Goal: Task Accomplishment & Management: Use online tool/utility

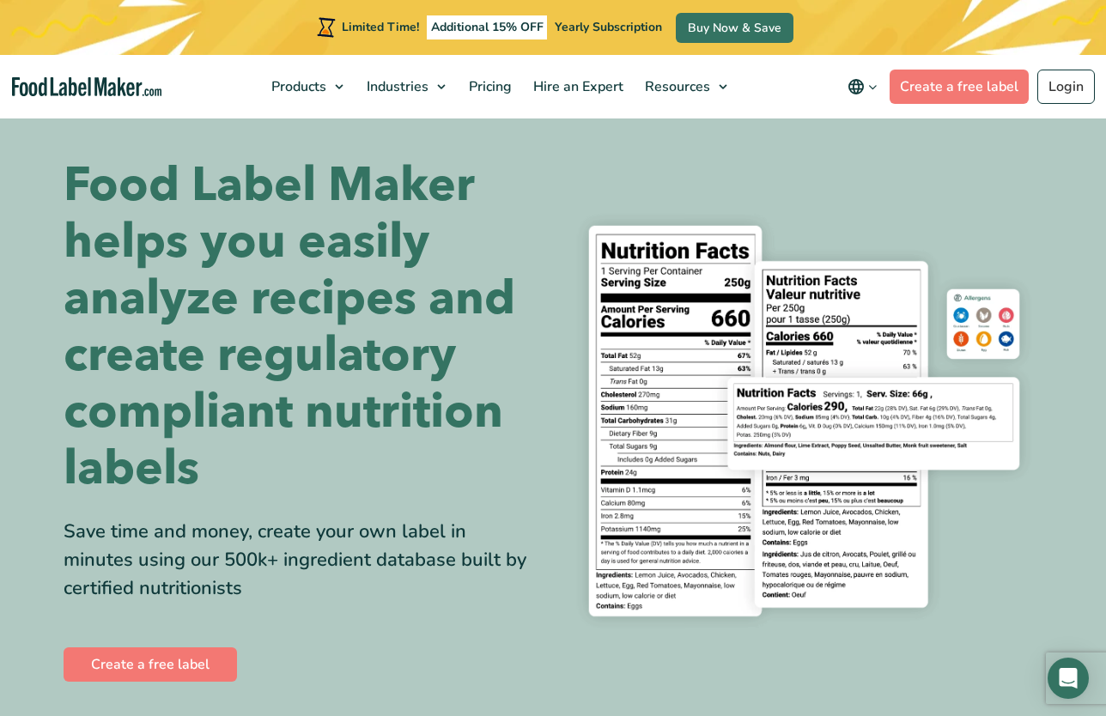
click at [1079, 37] on div "Limited Time! Additional 15% OFF Yearly Subscription Buy Now & Save" at bounding box center [553, 27] width 1106 height 55
click at [1065, 82] on link "Login" at bounding box center [1066, 87] width 58 height 34
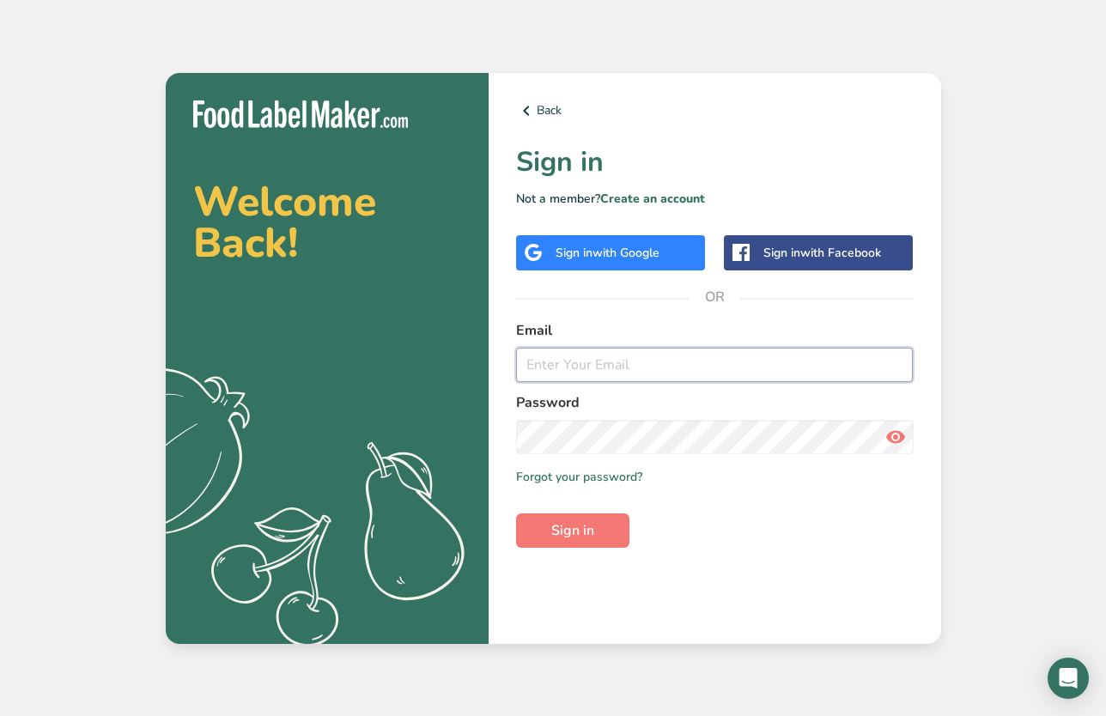
type input "[PERSON_NAME][EMAIL_ADDRESS][DOMAIN_NAME]"
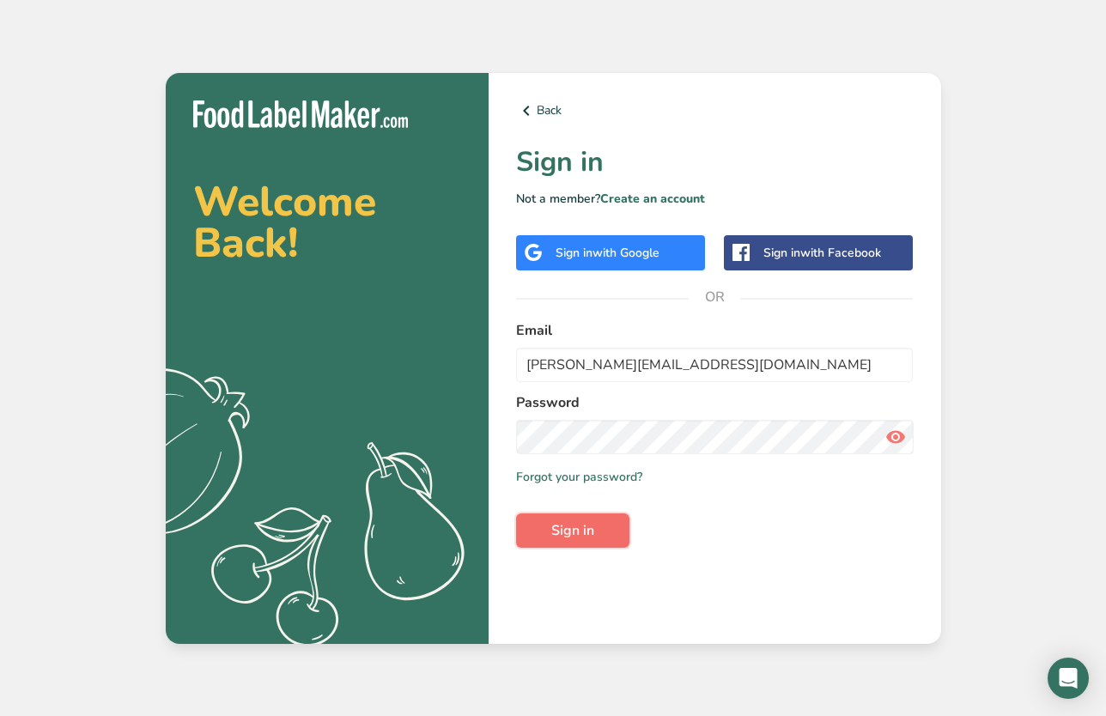
click at [602, 539] on button "Sign in" at bounding box center [572, 530] width 113 height 34
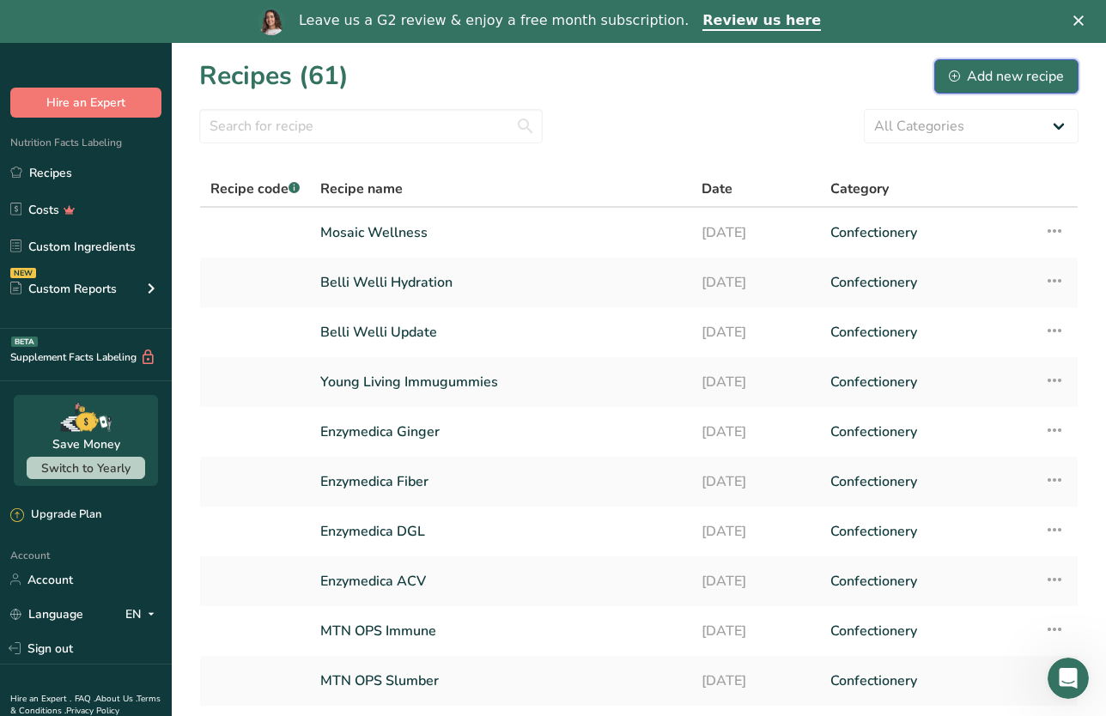
click at [975, 70] on div "Add new recipe" at bounding box center [1006, 76] width 115 height 21
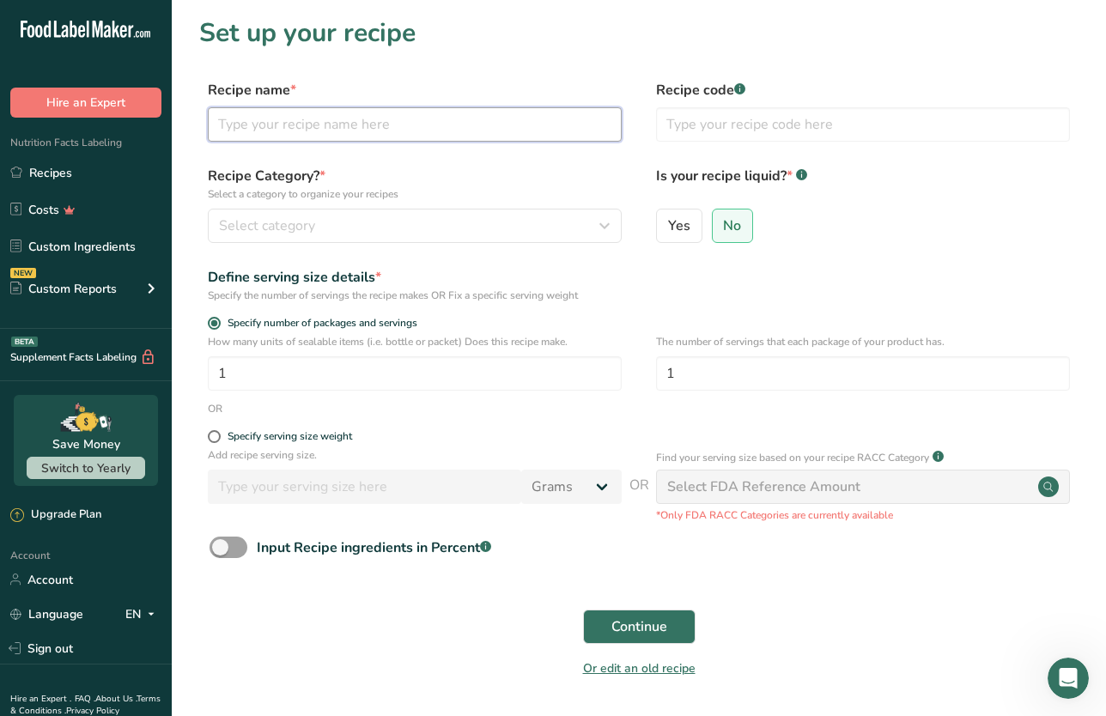
click at [379, 138] on input "text" at bounding box center [415, 124] width 414 height 34
type input "F"
type input "Carb Gummy"
click at [646, 622] on span "Continue" at bounding box center [639, 626] width 56 height 21
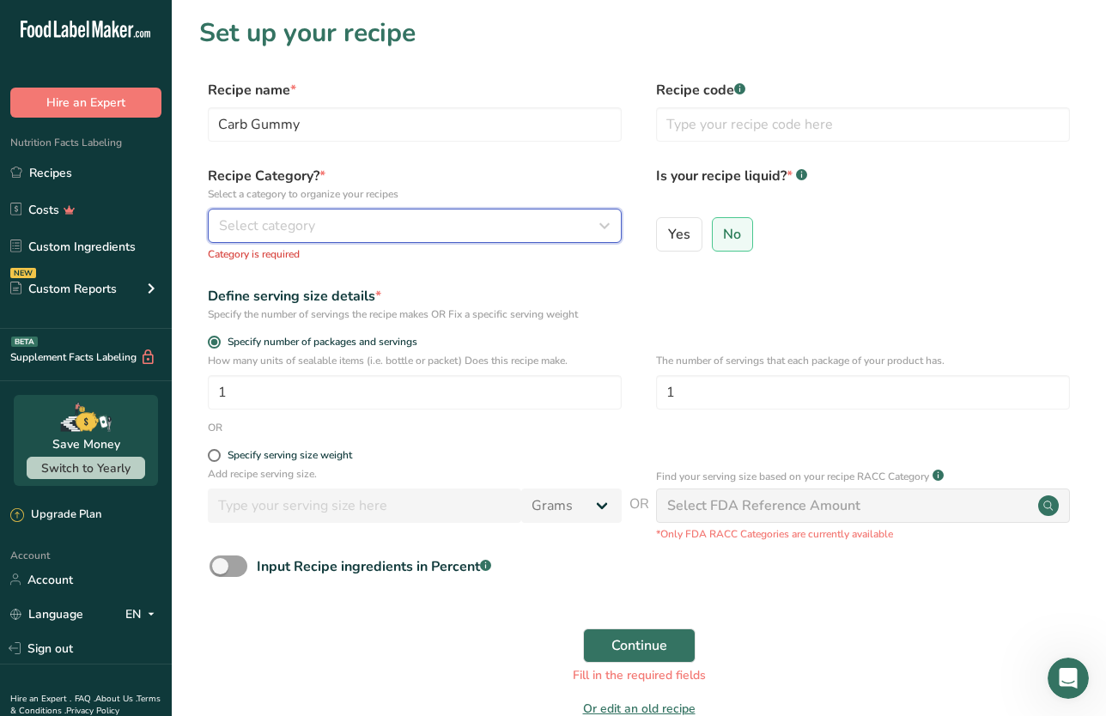
click at [310, 233] on span "Select category" at bounding box center [267, 225] width 96 height 21
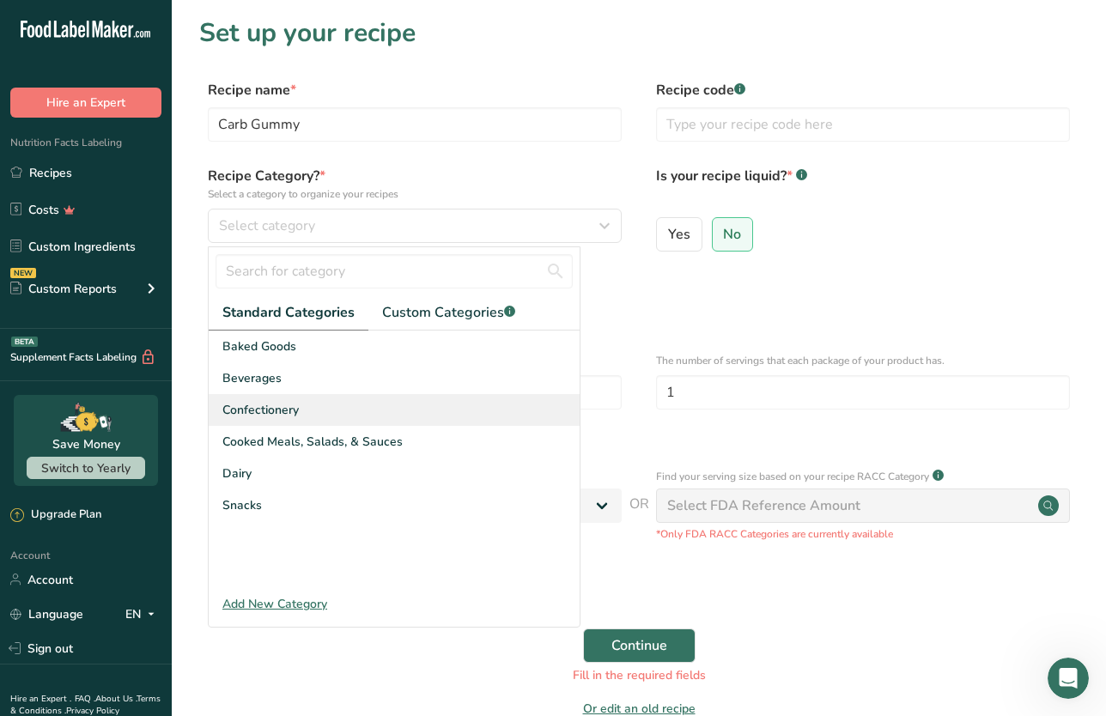
click at [293, 418] on span "Confectionery" at bounding box center [260, 410] width 76 height 18
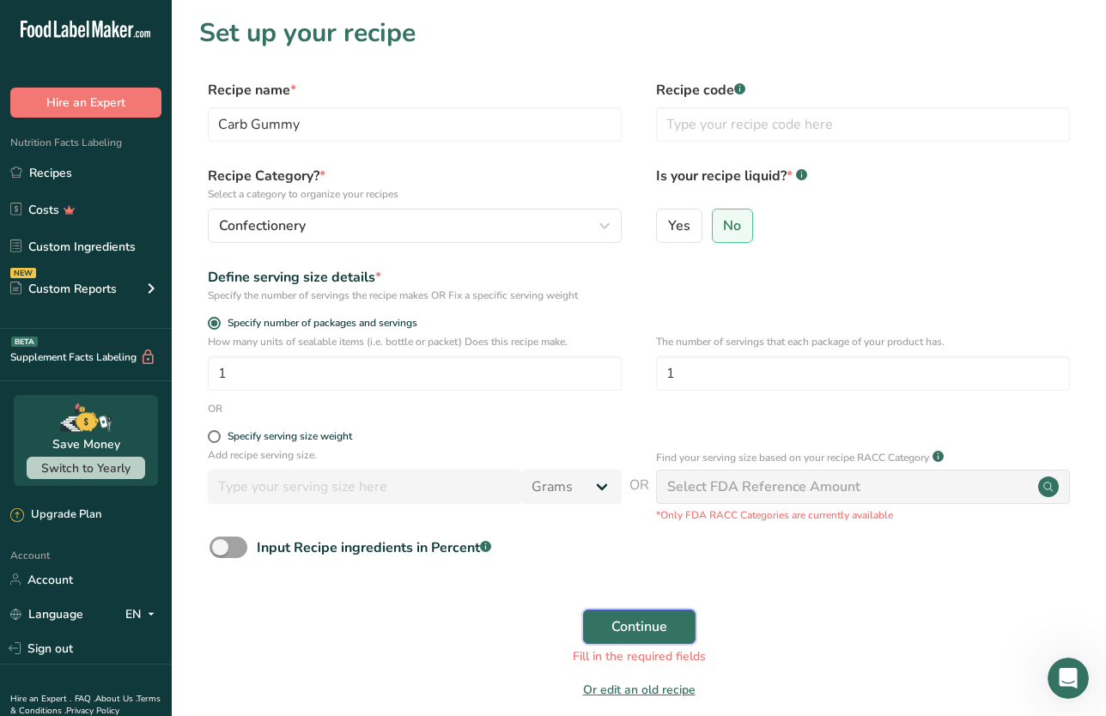
click at [622, 630] on span "Continue" at bounding box center [639, 626] width 56 height 21
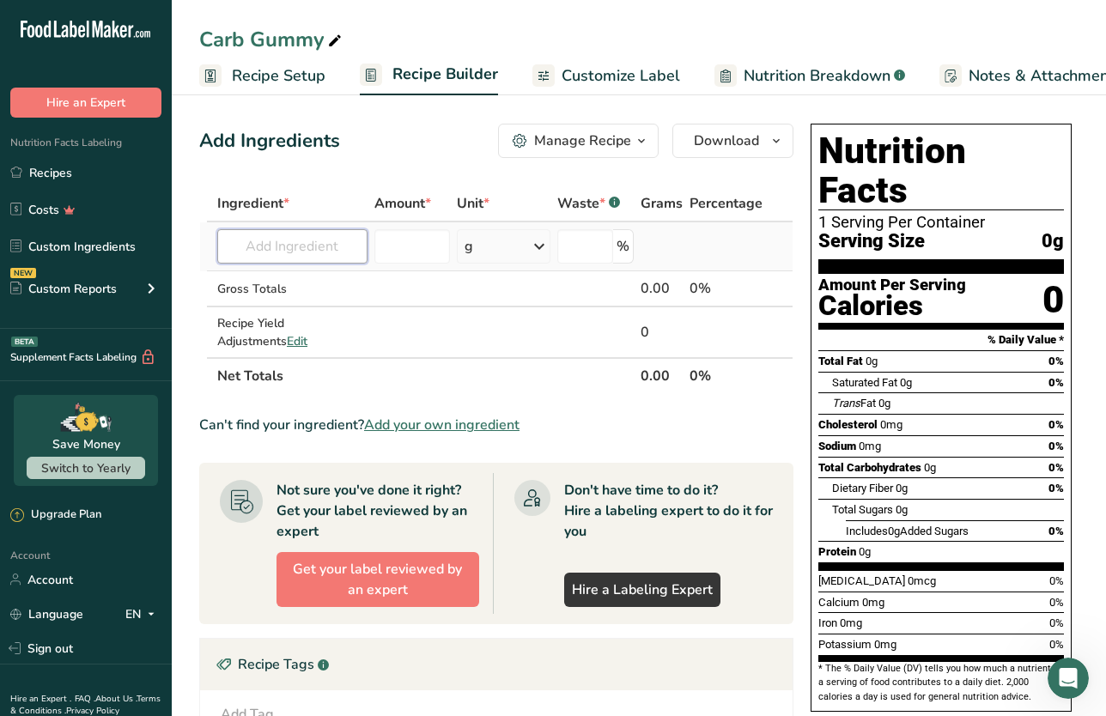
click at [282, 248] on input "text" at bounding box center [292, 246] width 150 height 34
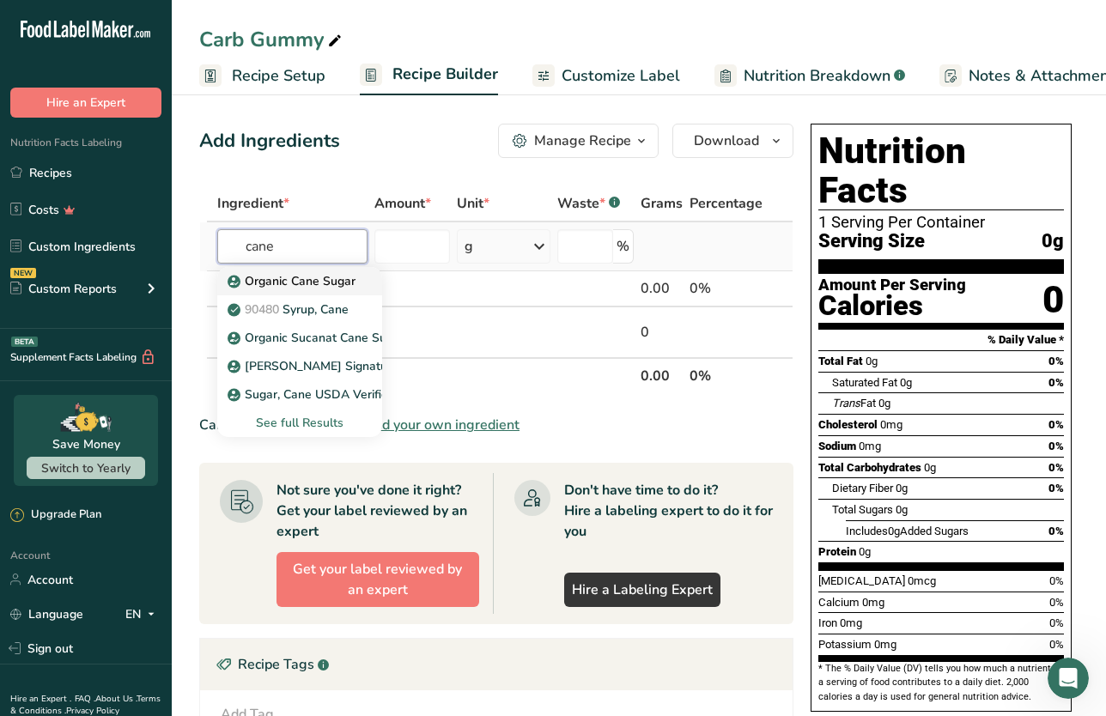
type input "cane"
click at [274, 274] on p "Organic Cane Sugar" at bounding box center [293, 281] width 124 height 18
type input "Organic Cane Sugar"
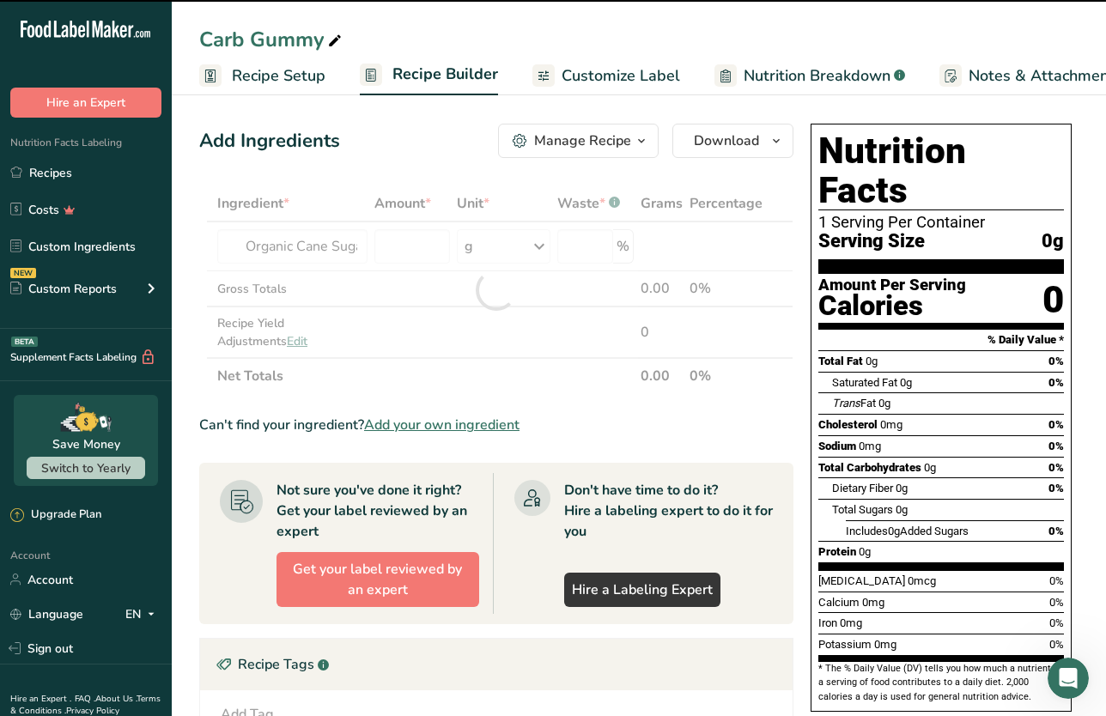
click at [531, 249] on div at bounding box center [496, 289] width 594 height 209
type input "0"
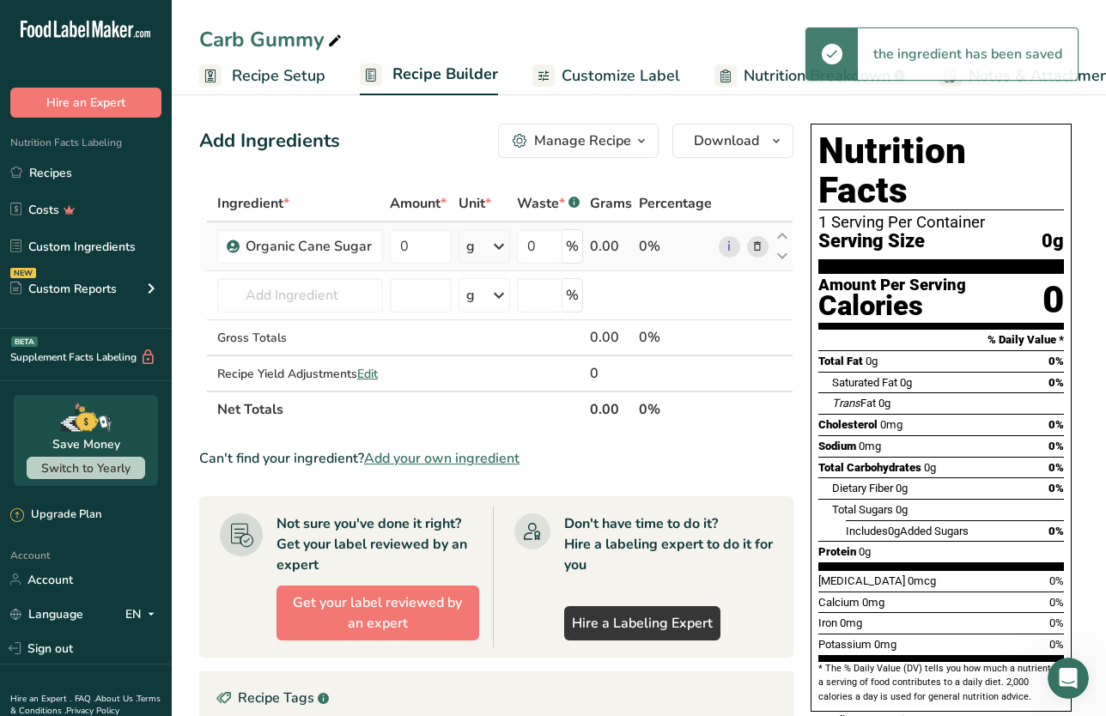
click at [487, 250] on div "g" at bounding box center [484, 246] width 52 height 34
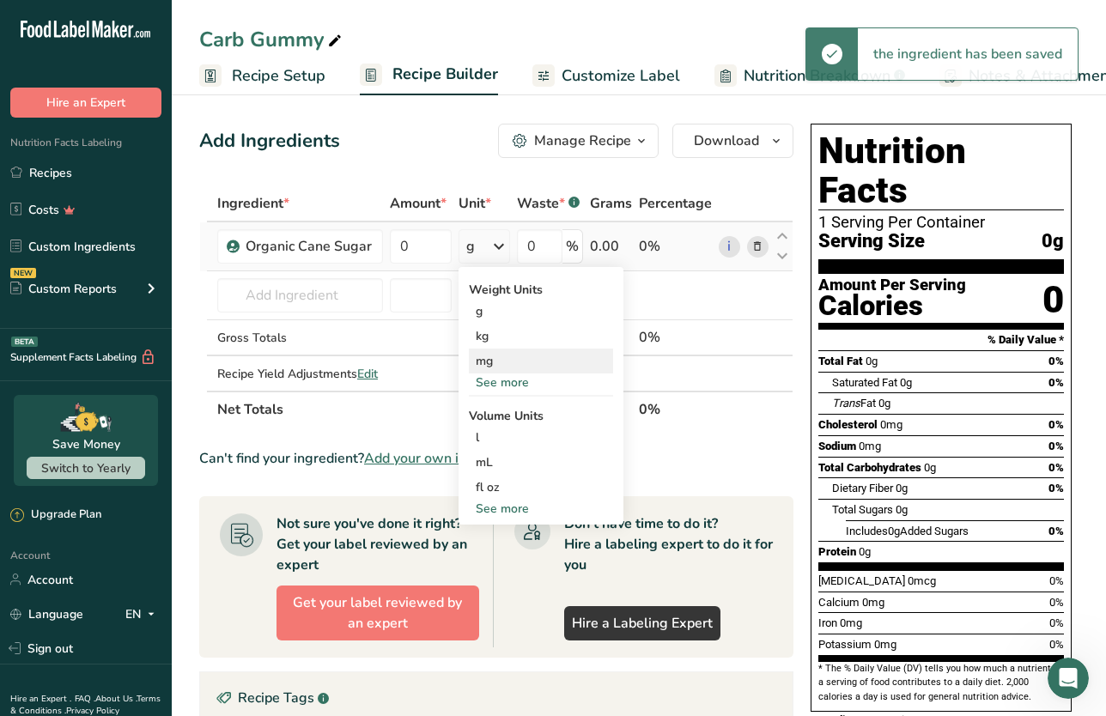
click at [508, 364] on div "mg" at bounding box center [541, 361] width 144 height 25
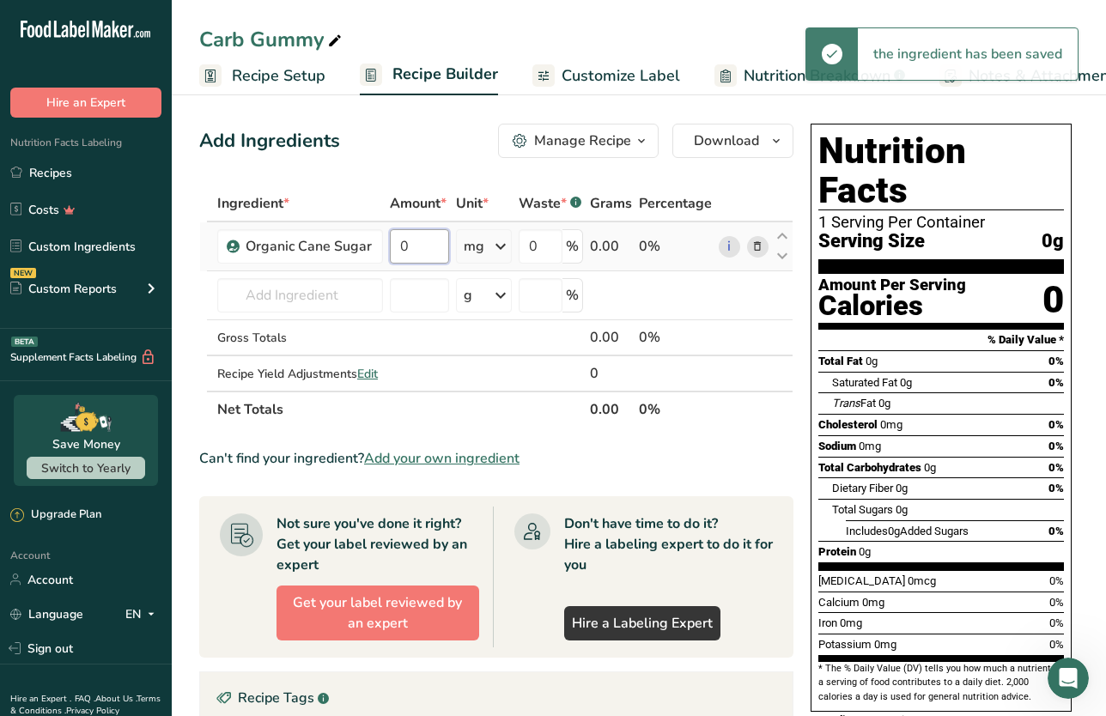
click at [422, 246] on input "0" at bounding box center [419, 246] width 59 height 34
click at [421, 246] on input "0" at bounding box center [419, 246] width 59 height 34
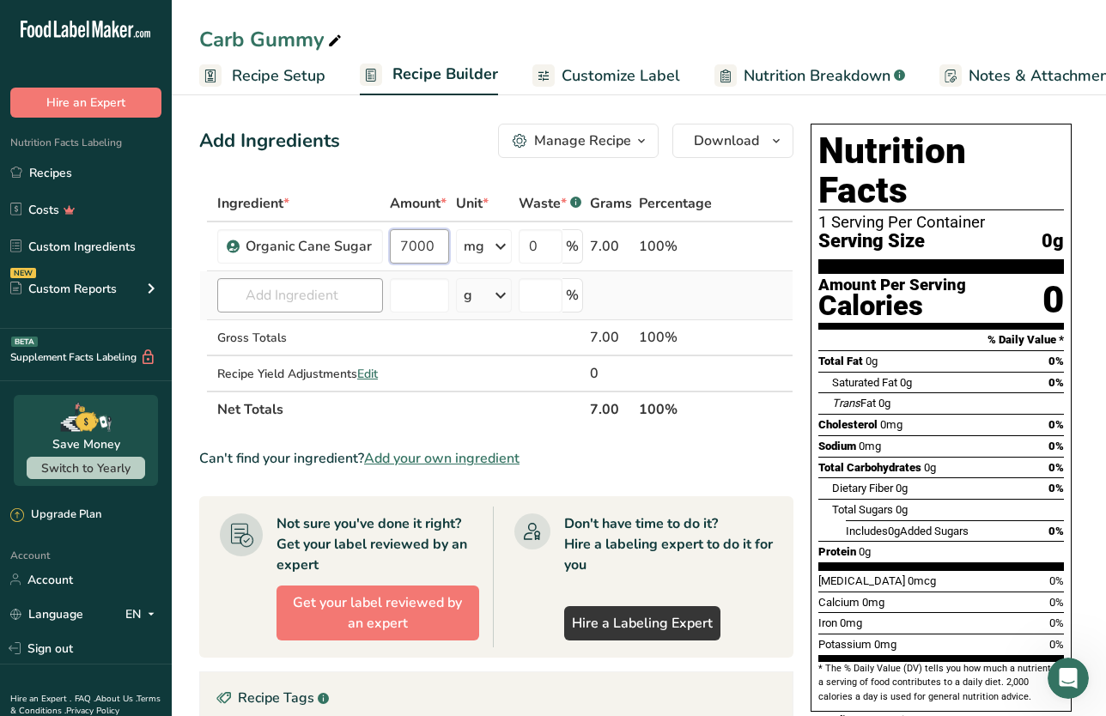
type input "7000"
click at [328, 300] on div "Ingredient * Amount * Unit * Waste * .a-a{fill:#347362;}.b-a{fill:#fff;} Grams …" at bounding box center [496, 306] width 594 height 242
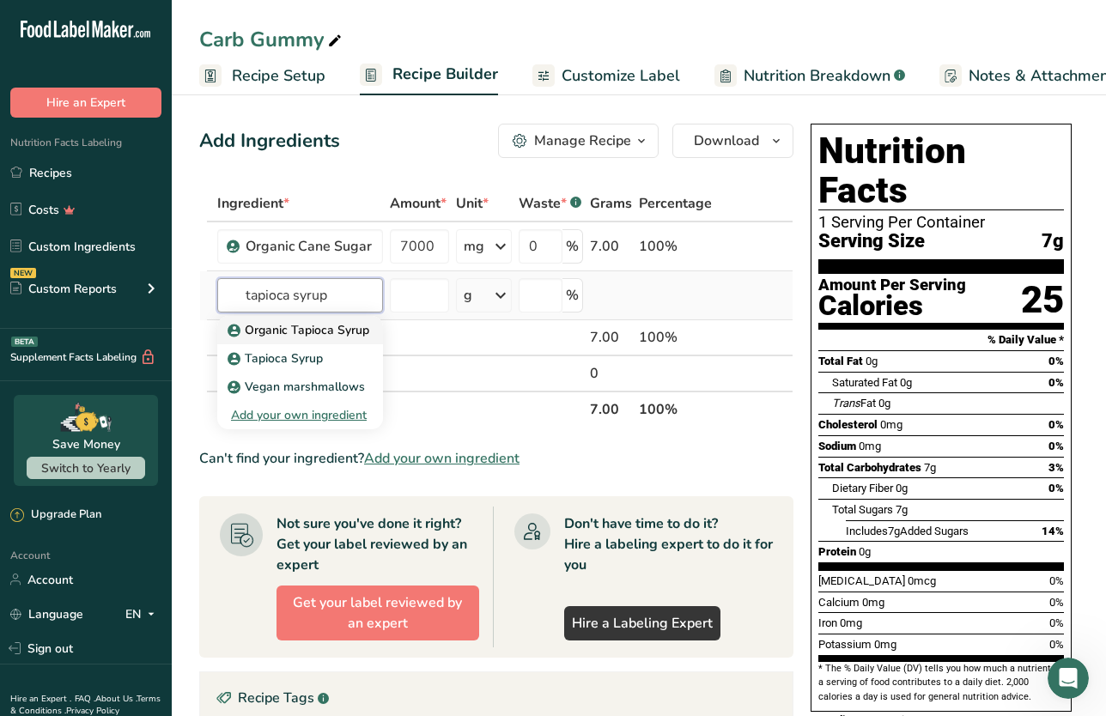
type input "tapioca syrup"
click at [313, 326] on p "Organic Tapioca Syrup" at bounding box center [300, 330] width 138 height 18
type input "Organic Tapioca Syrup"
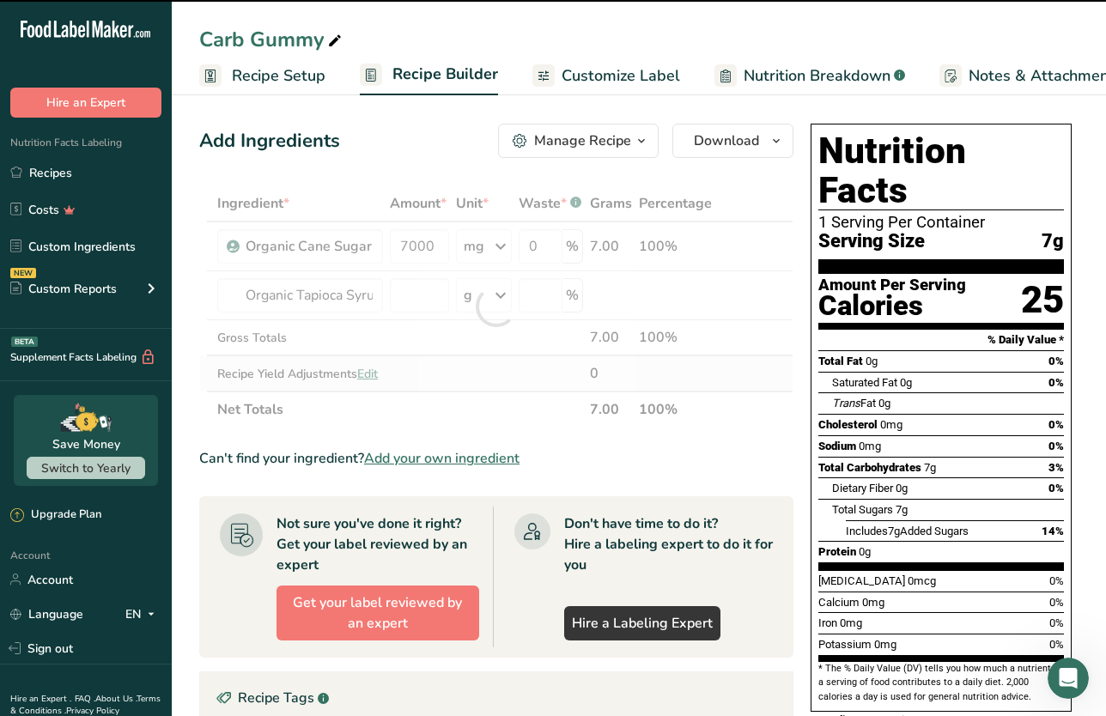
type input "0"
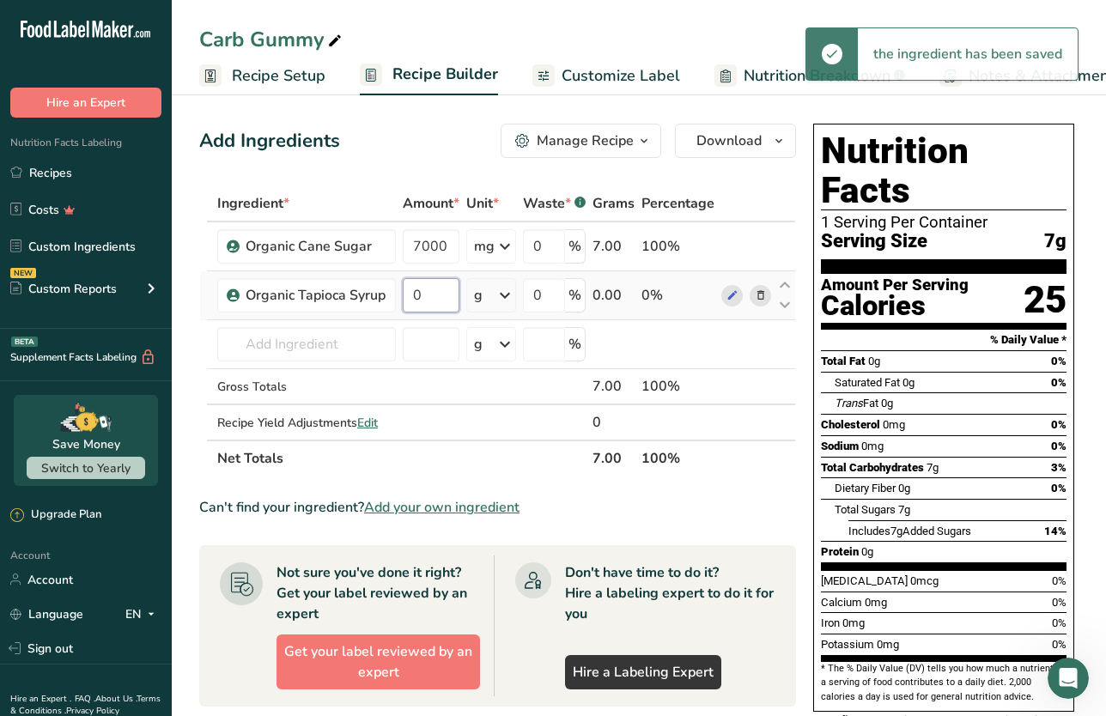
click at [444, 288] on input "0" at bounding box center [431, 295] width 57 height 34
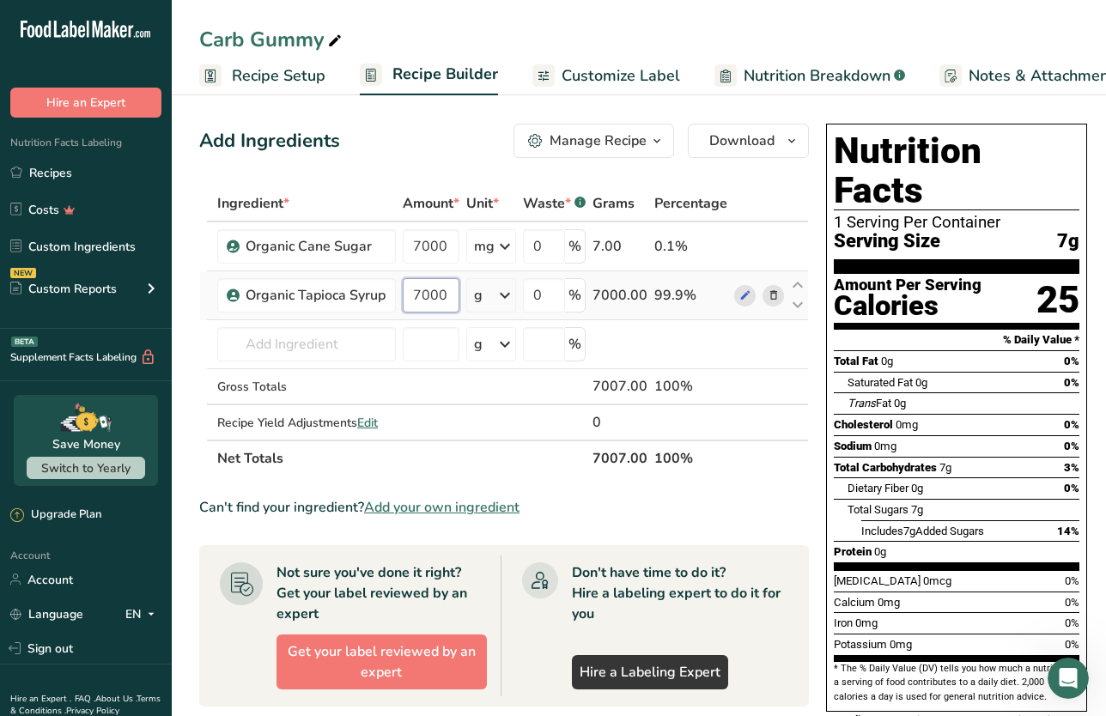
type input "7000"
click at [498, 299] on div "Ingredient * Amount * Unit * Waste * .a-a{fill:#347362;}.b-a{fill:#fff;} Grams …" at bounding box center [504, 330] width 610 height 291
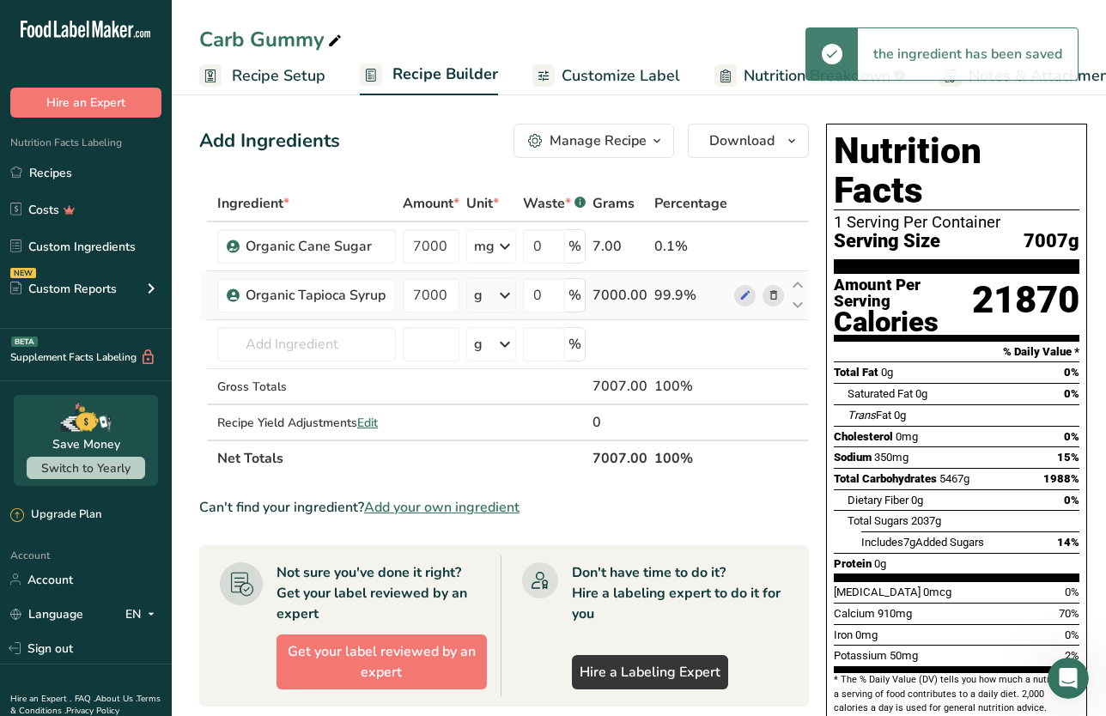
click at [499, 295] on icon at bounding box center [505, 295] width 21 height 31
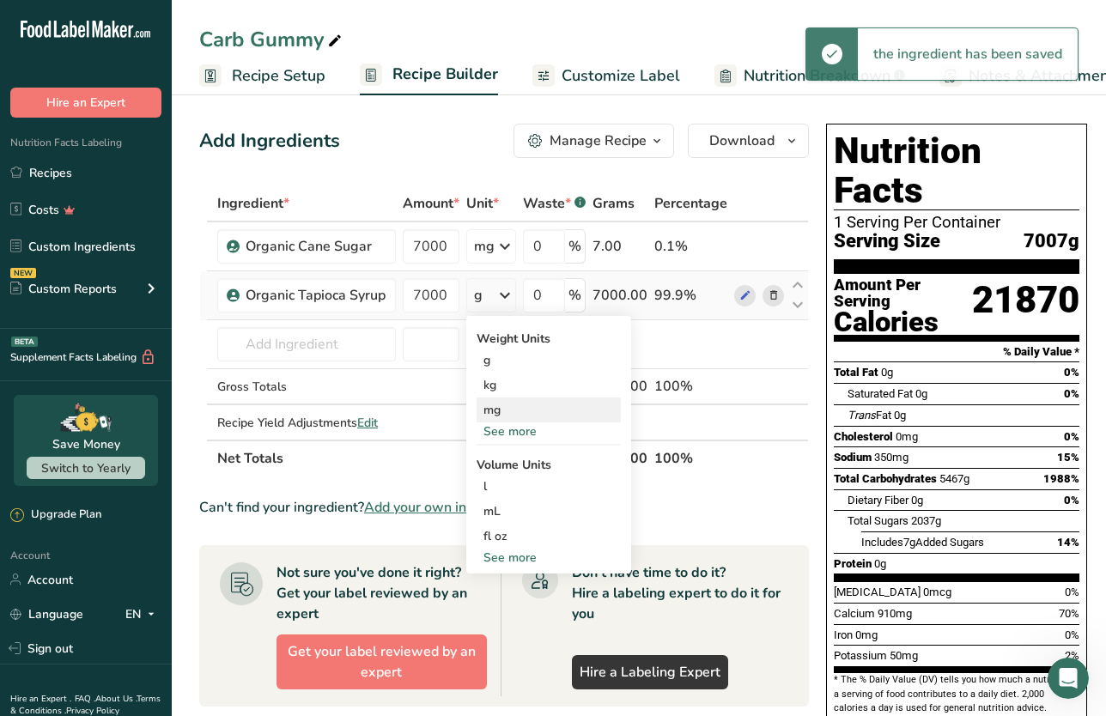
click at [525, 413] on div "mg" at bounding box center [548, 410] width 144 height 25
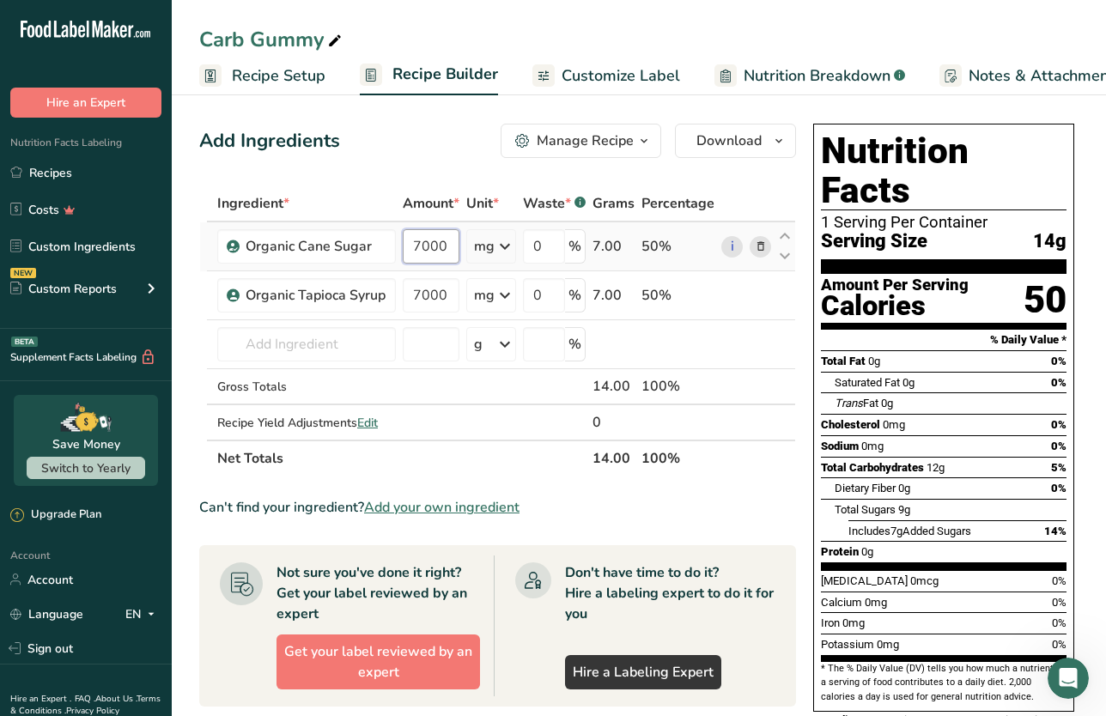
click at [425, 245] on input "7000" at bounding box center [431, 246] width 57 height 34
type input "15000"
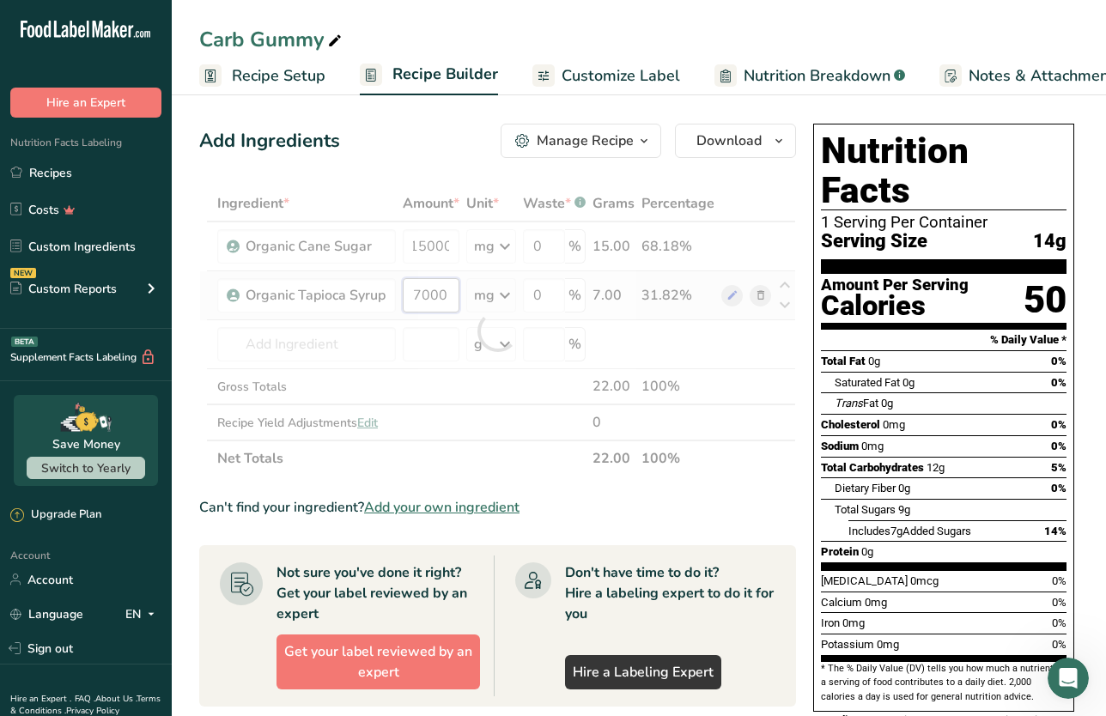
click at [436, 296] on div "Ingredient * Amount * Unit * Waste * .a-a{fill:#347362;}.b-a{fill:#fff;} Grams …" at bounding box center [497, 330] width 597 height 291
click at [436, 296] on div at bounding box center [497, 330] width 597 height 291
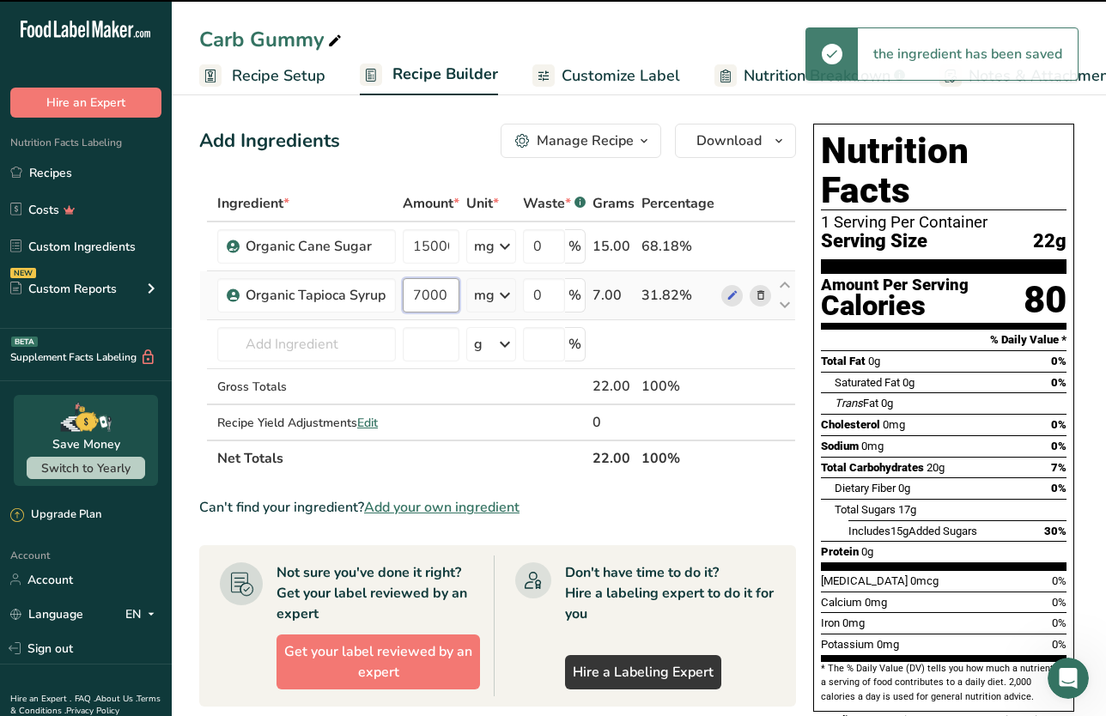
click at [435, 294] on input "7000" at bounding box center [431, 295] width 57 height 34
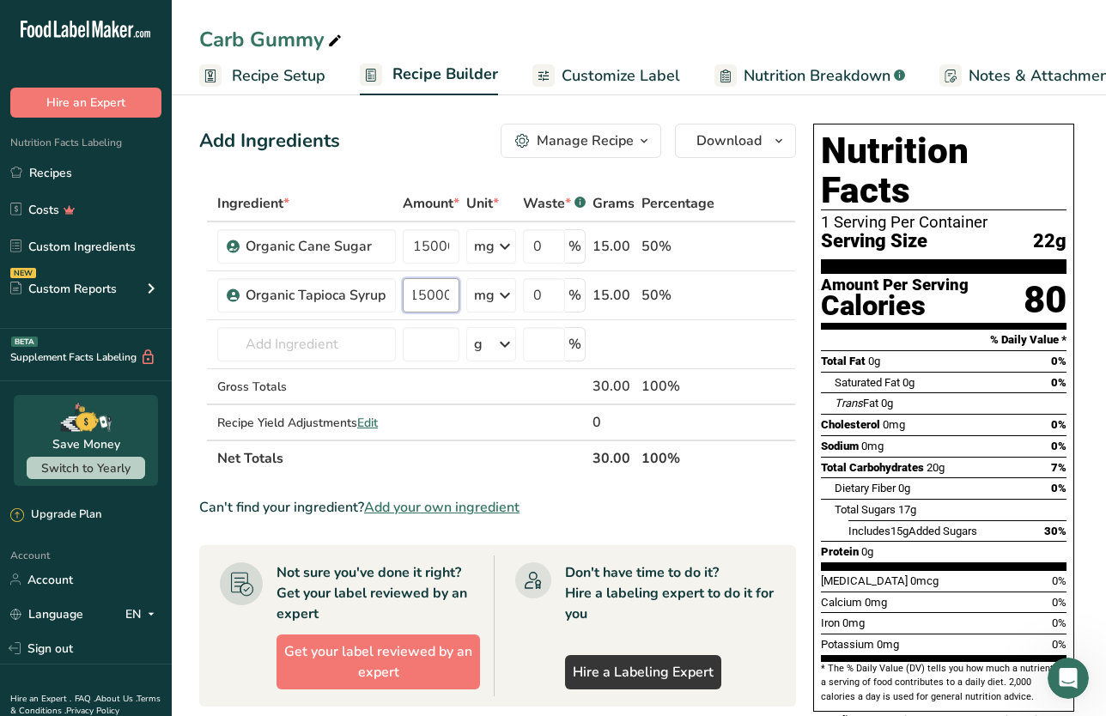
type input "15000"
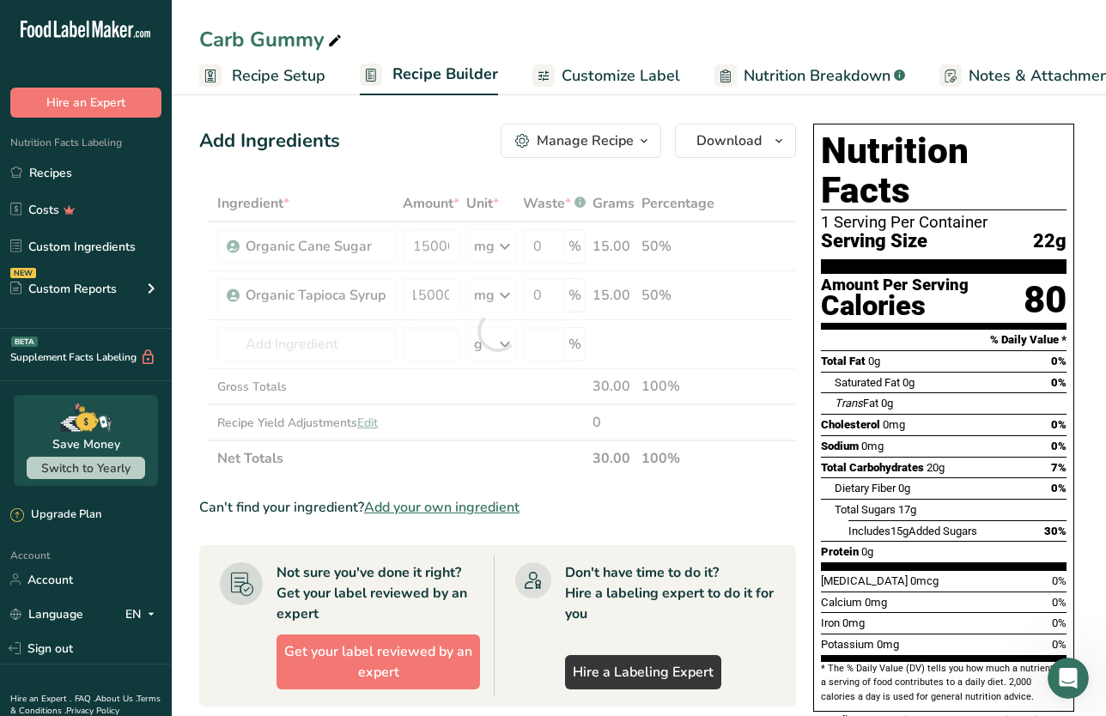
click at [528, 482] on section "Ingredient * Amount * Unit * Waste * .a-a{fill:#347362;}.b-a{fill:#fff;} Grams …" at bounding box center [497, 650] width 597 height 931
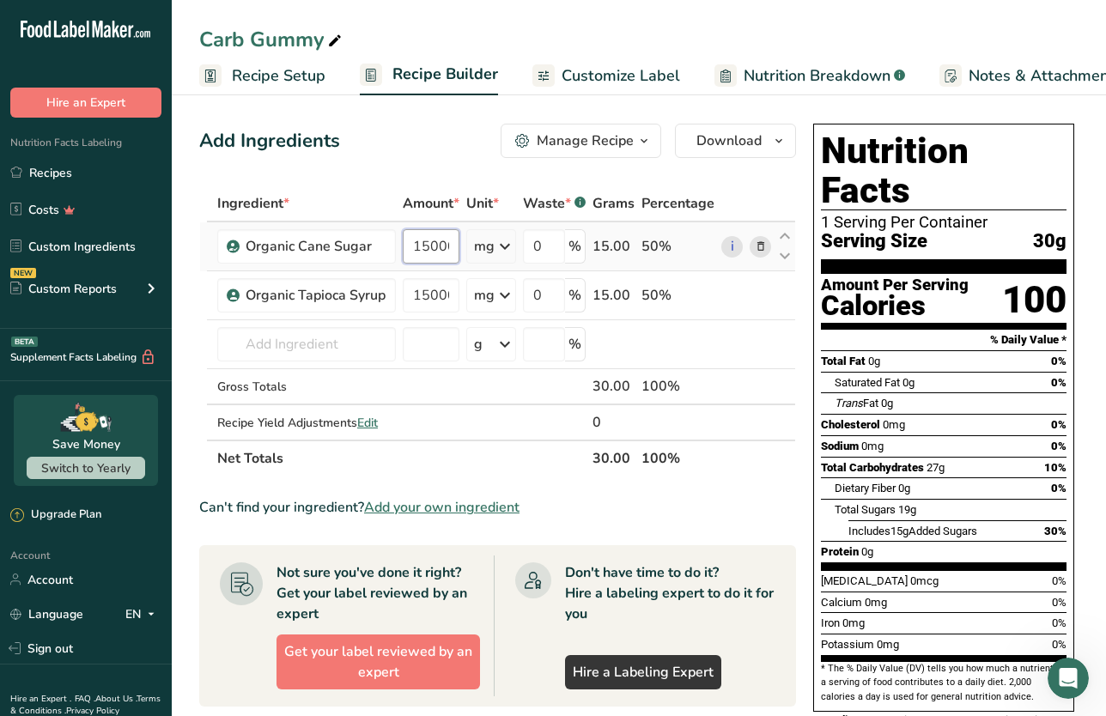
click at [431, 255] on input "15000" at bounding box center [431, 246] width 57 height 34
click at [431, 254] on input "15000" at bounding box center [431, 246] width 57 height 34
click at [428, 252] on input "15000" at bounding box center [431, 246] width 57 height 34
drag, startPoint x: 425, startPoint y: 250, endPoint x: 651, endPoint y: 258, distance: 225.9
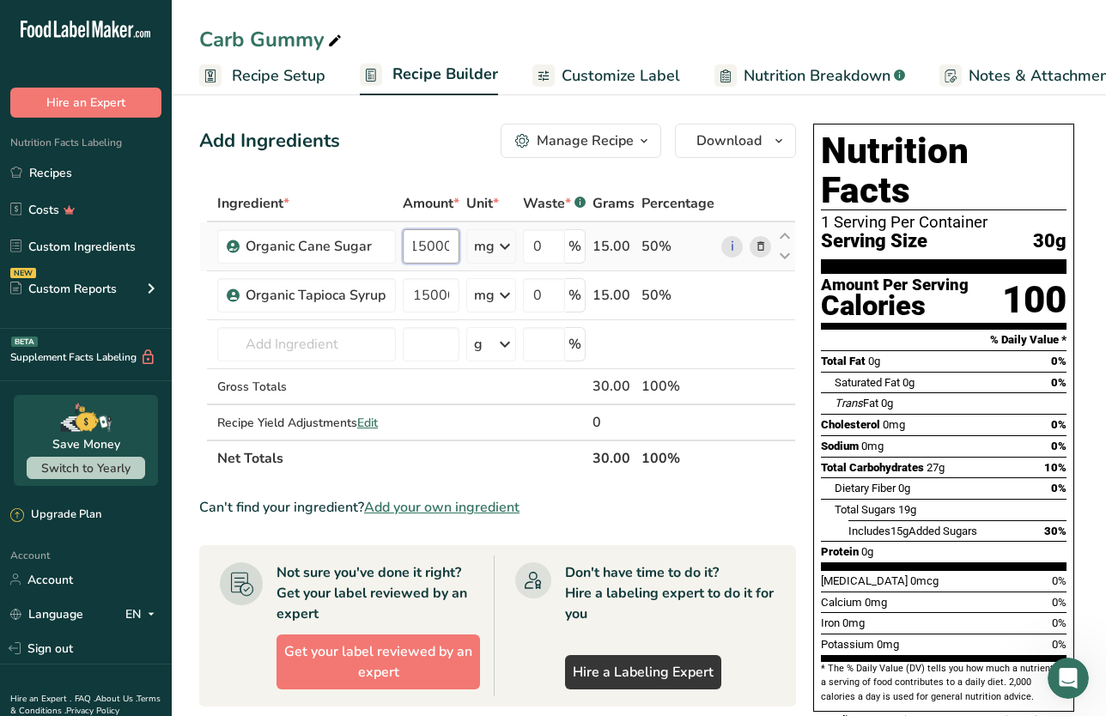
click at [651, 258] on tr "Organic Cane Sugar 15000 mg Weight Units g kg mg See more Volume Units l Volume…" at bounding box center [497, 246] width 595 height 49
type input "17500"
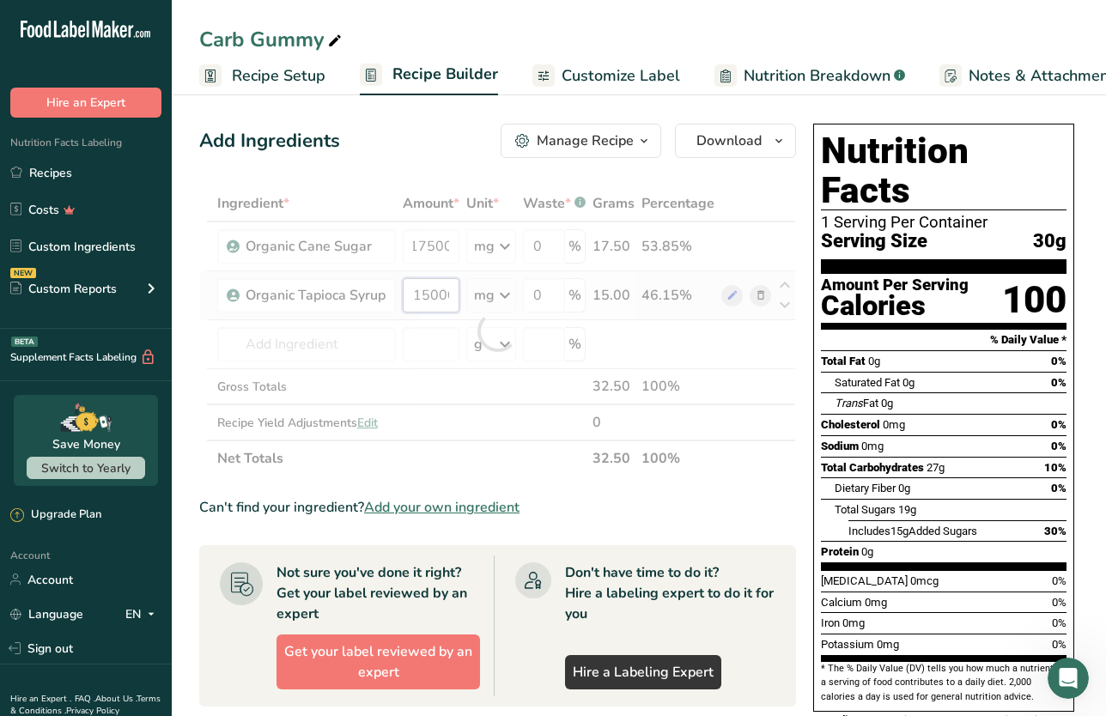
click at [428, 302] on div "Ingredient * Amount * Unit * Waste * .a-a{fill:#347362;}.b-a{fill:#fff;} Grams …" at bounding box center [497, 330] width 597 height 291
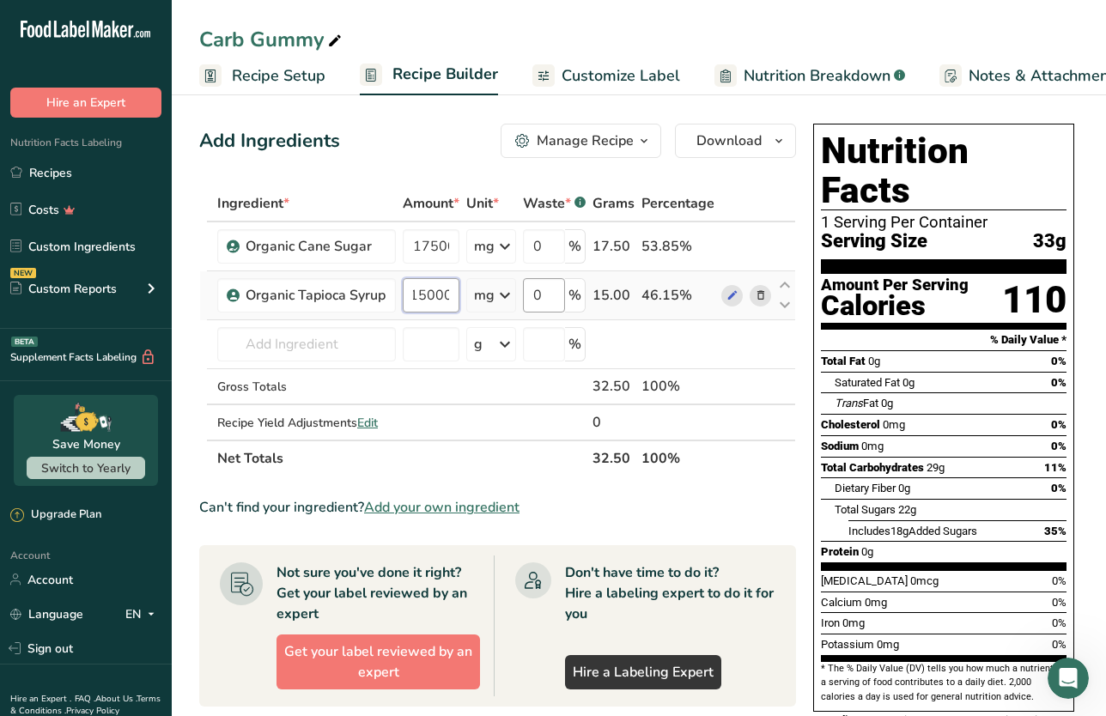
drag, startPoint x: 441, startPoint y: 295, endPoint x: 534, endPoint y: 293, distance: 92.8
click at [534, 293] on tr "Organic Tapioca Syrup 15000 mg Weight Units g kg mg See more Volume Units l Vol…" at bounding box center [497, 295] width 595 height 49
type input "17500"
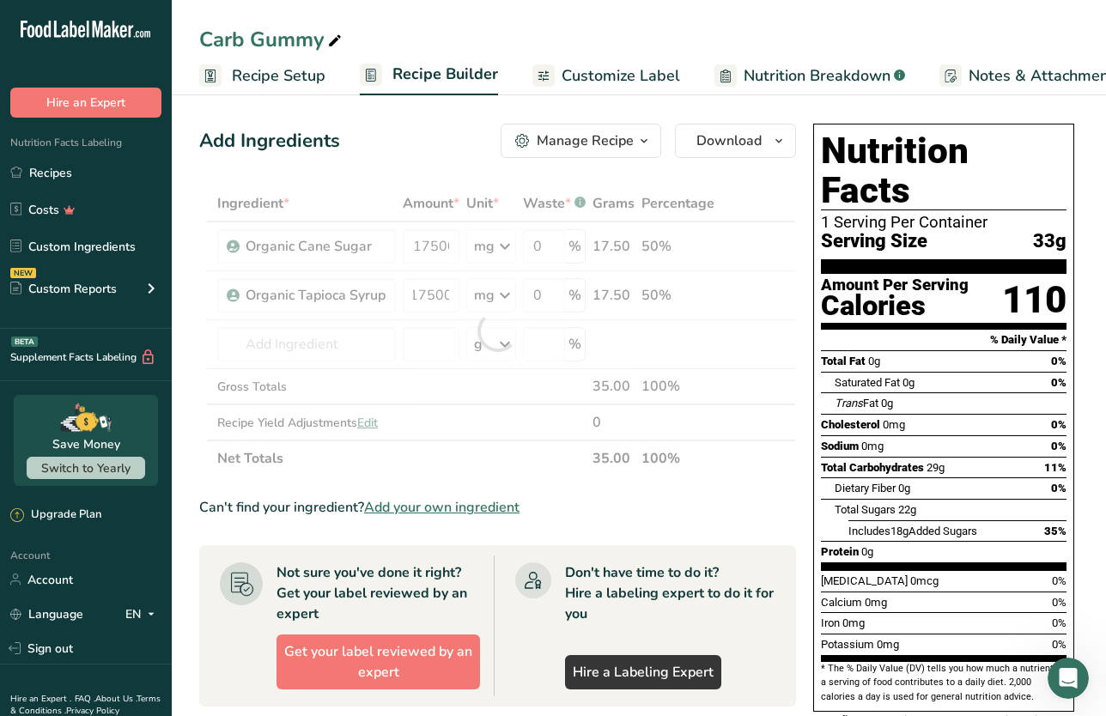
click at [463, 391] on div "Ingredient * Amount * Unit * Waste * .a-a{fill:#347362;}.b-a{fill:#fff;} Grams …" at bounding box center [497, 330] width 597 height 291
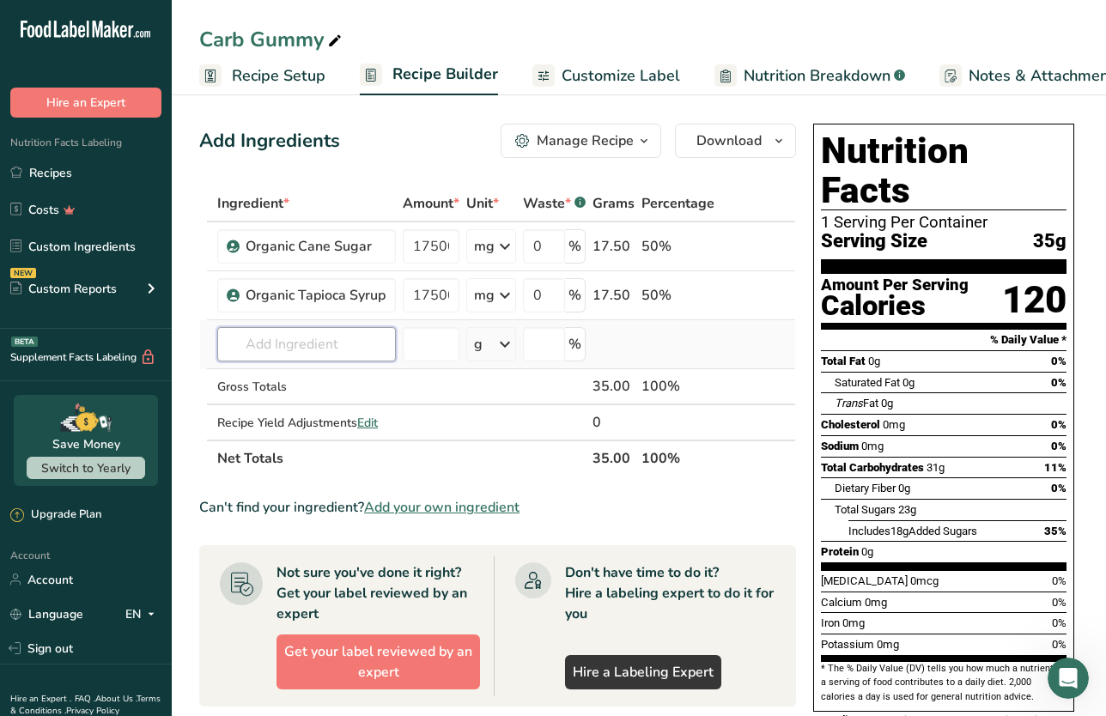
click at [319, 343] on input "text" at bounding box center [306, 344] width 179 height 34
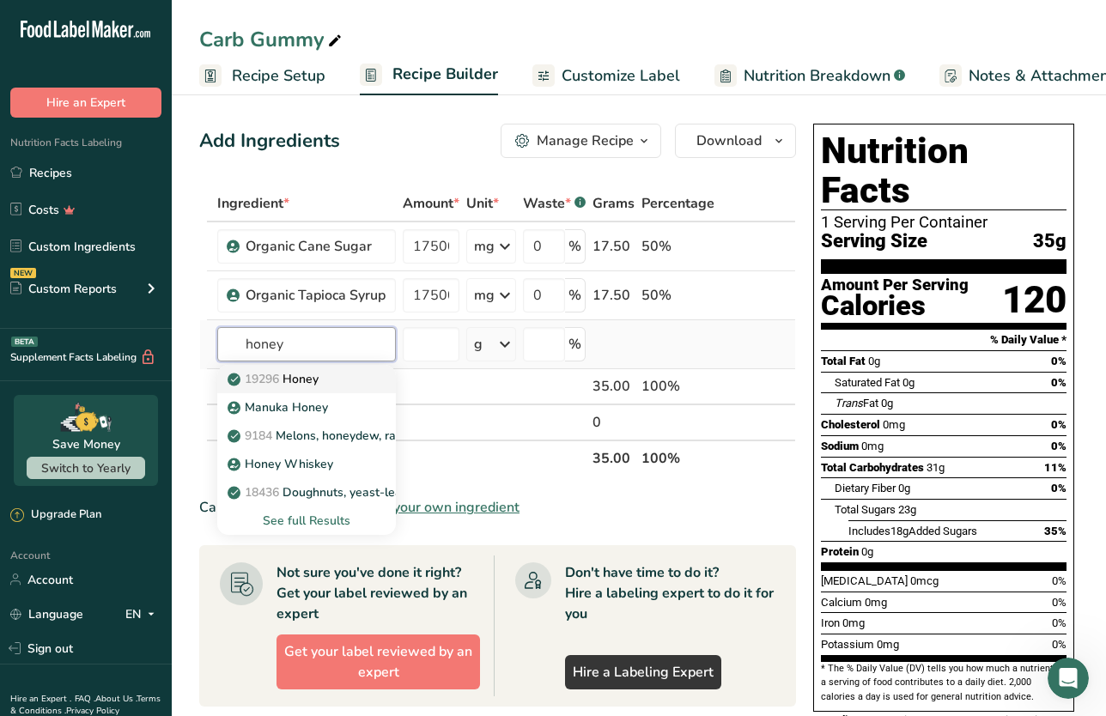
type input "honey"
click at [296, 380] on p "19296 Honey" at bounding box center [275, 379] width 88 height 18
type input "Honey"
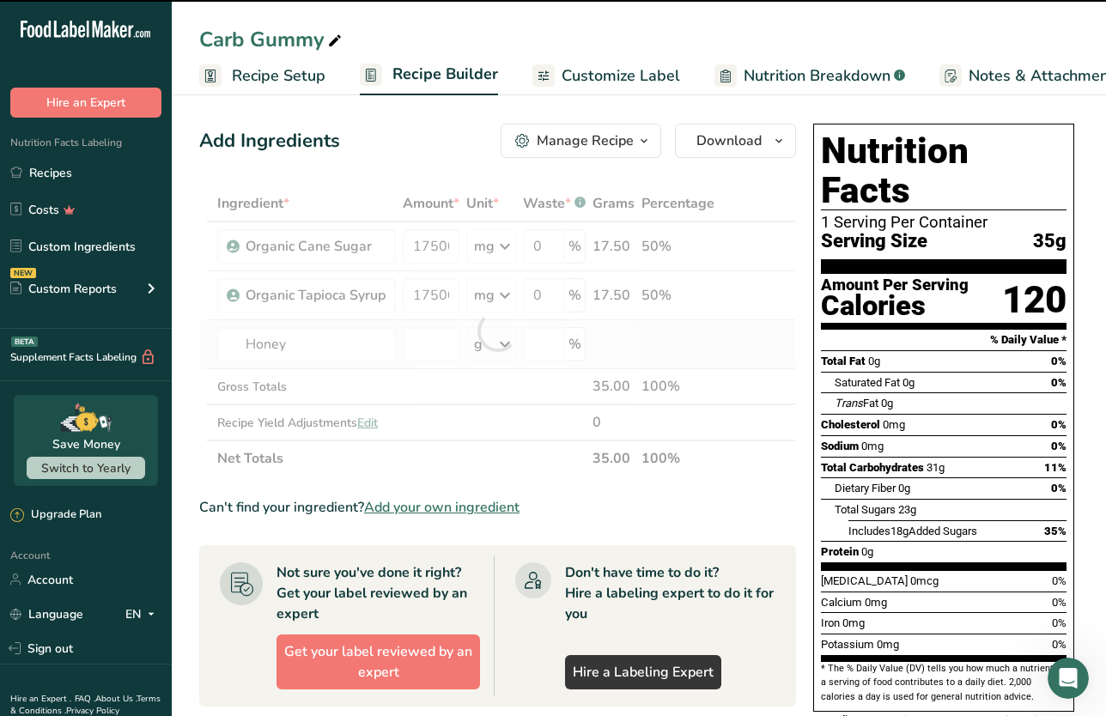
type input "0"
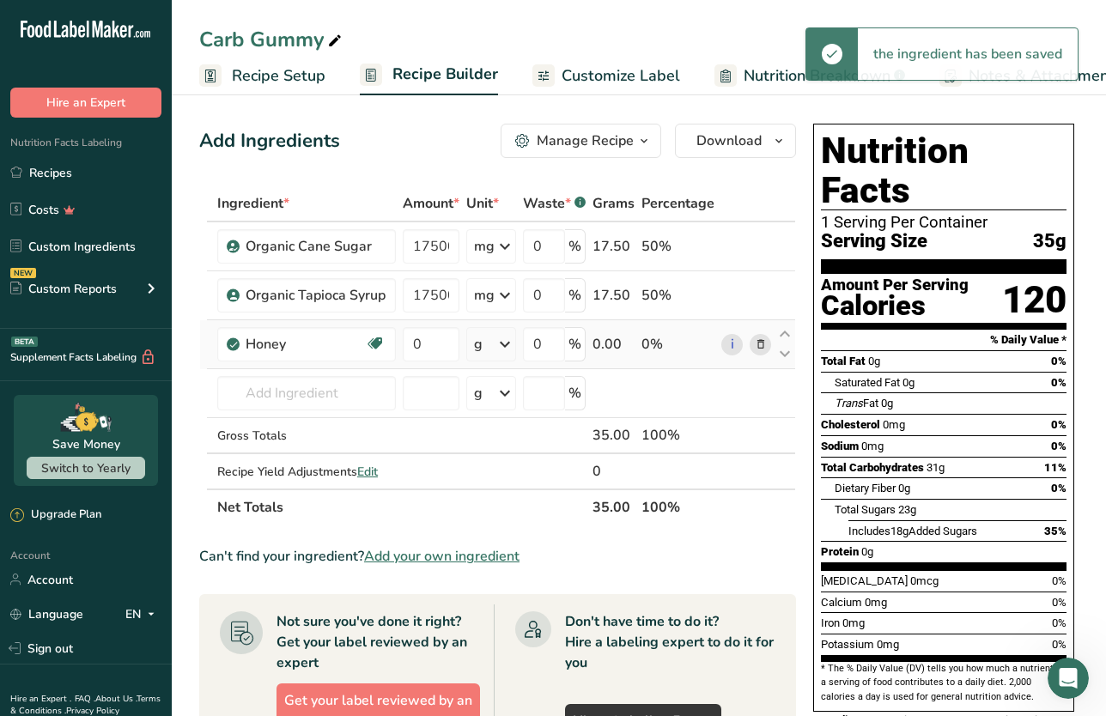
click at [490, 343] on div "g" at bounding box center [491, 344] width 50 height 34
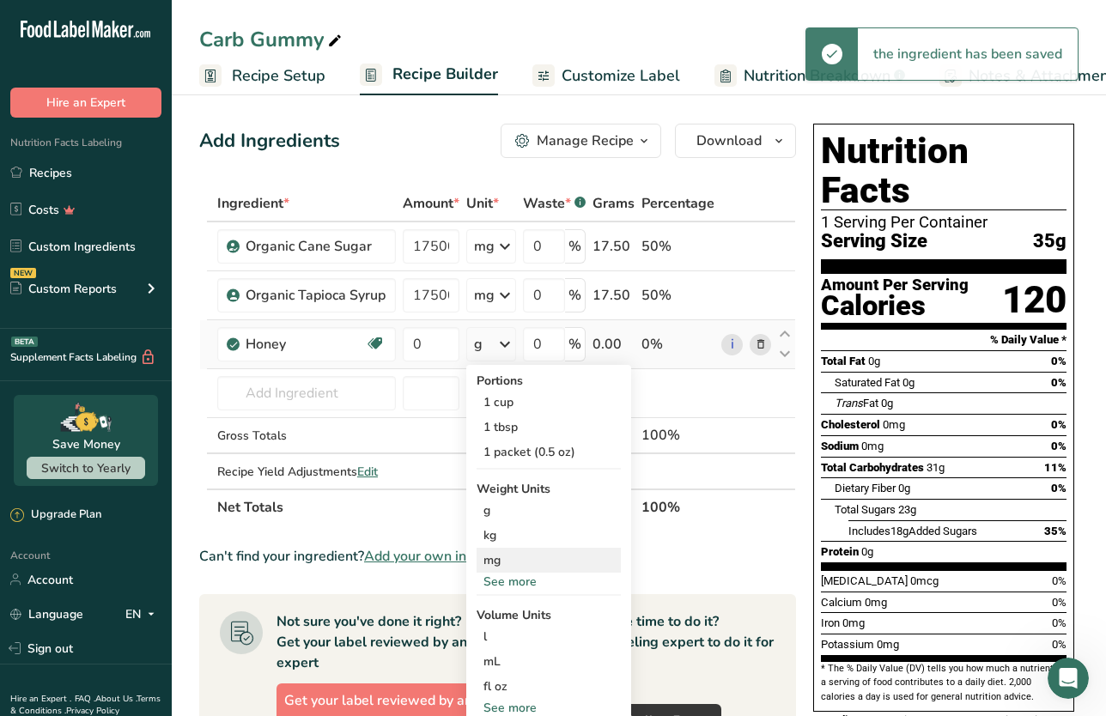
click at [517, 559] on div "mg" at bounding box center [548, 560] width 144 height 25
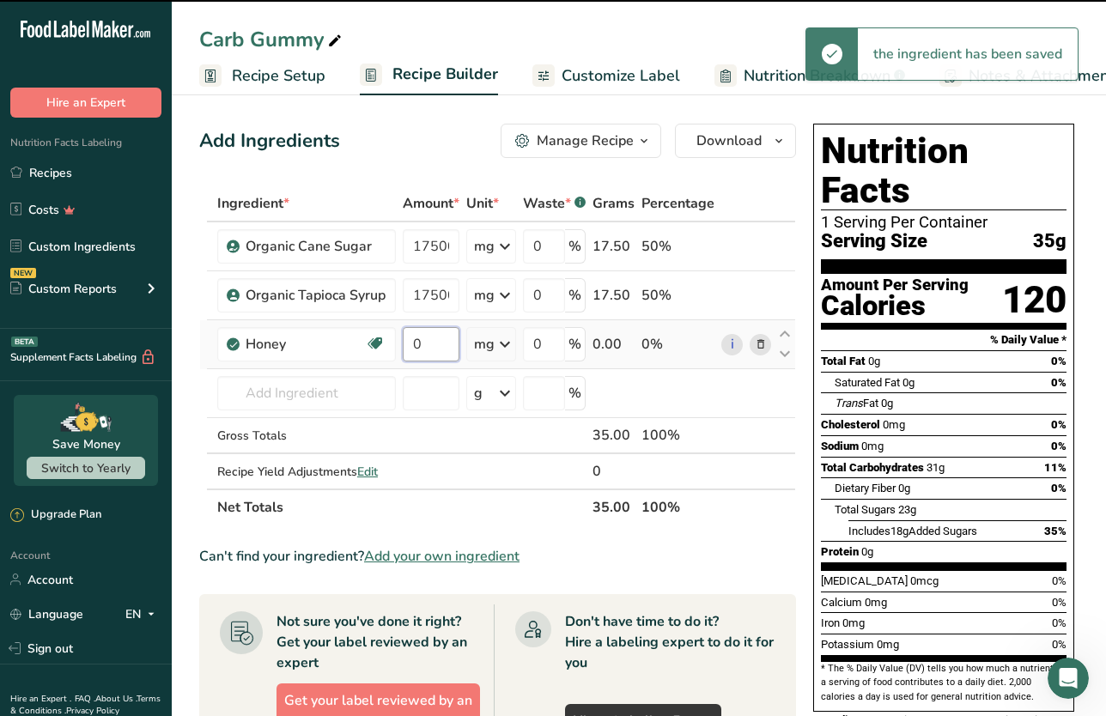
click at [434, 343] on input "0" at bounding box center [431, 344] width 57 height 34
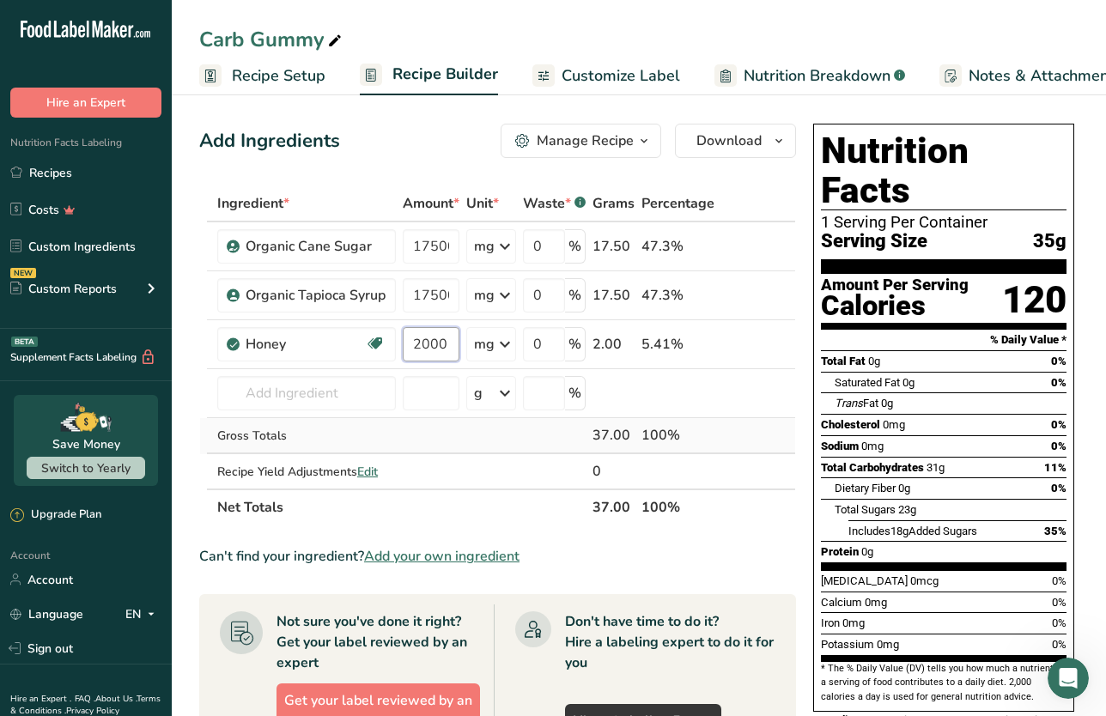
type input "2000"
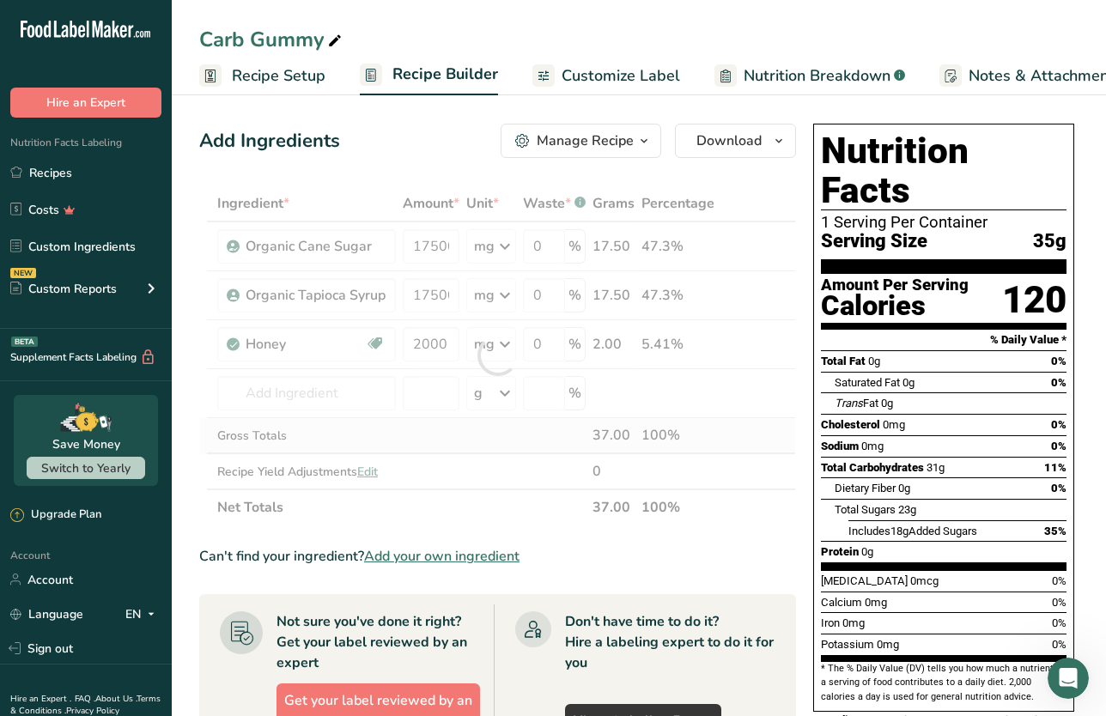
click at [434, 429] on div "Ingredient * Amount * Unit * Waste * .a-a{fill:#347362;}.b-a{fill:#fff;} Grams …" at bounding box center [497, 355] width 597 height 340
